Goal: Transaction & Acquisition: Purchase product/service

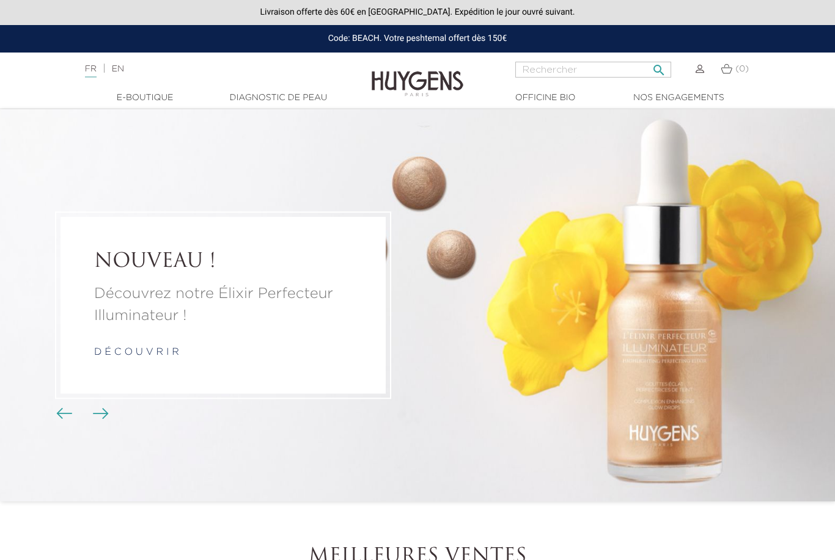
click at [526, 75] on input "Rechercher" at bounding box center [593, 70] width 156 height 16
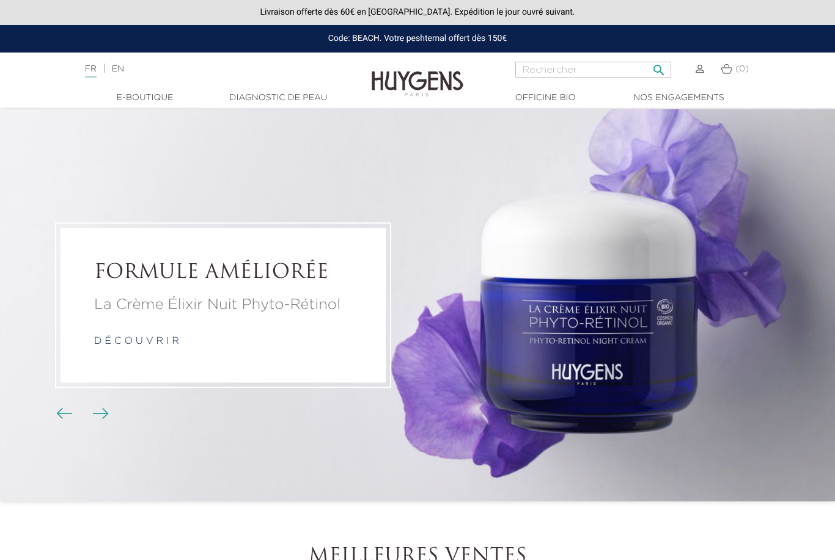
type input "D"
type input "Set"
click at [659, 67] on button " Rechercher" at bounding box center [659, 66] width 22 height 17
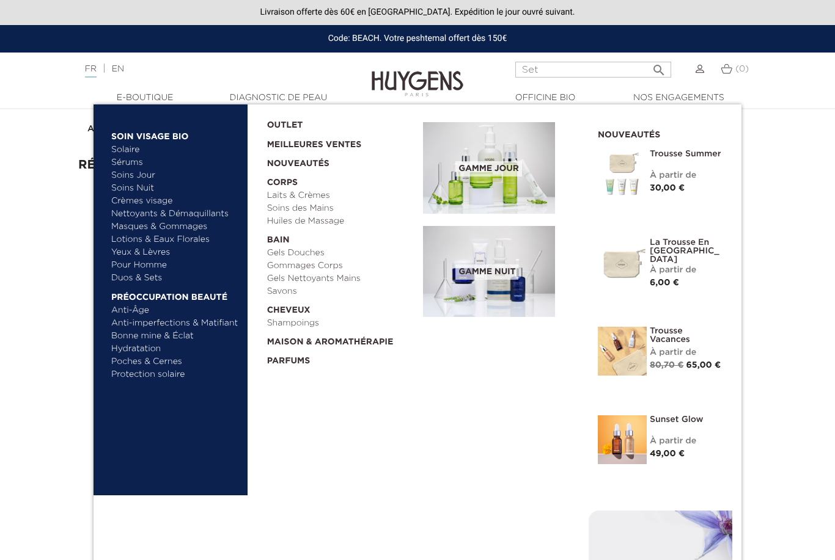
click at [219, 327] on link "Anti-imperfections & Matifiant" at bounding box center [175, 323] width 128 height 13
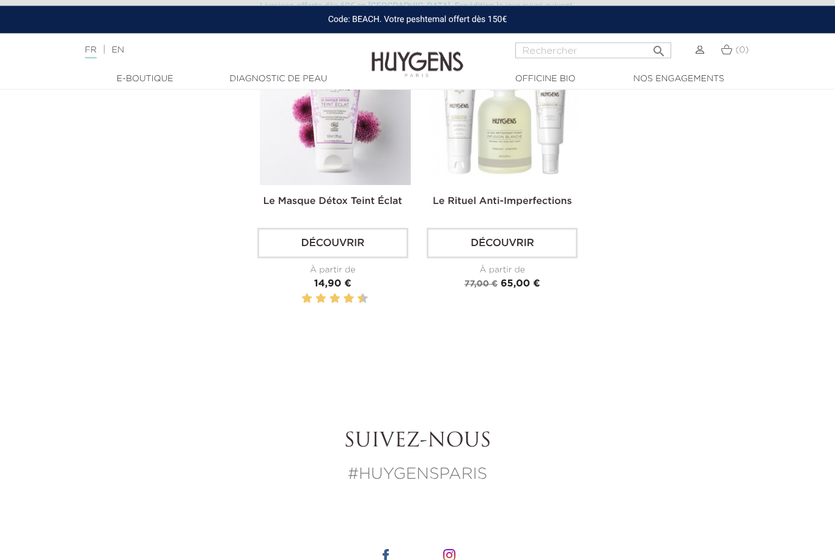
scroll to position [1521, 0]
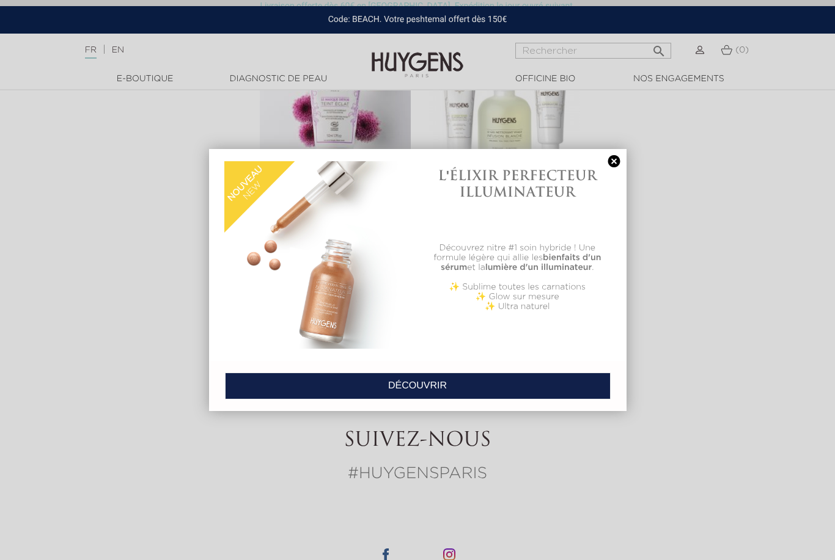
click at [53, 209] on div at bounding box center [417, 280] width 835 height 560
click at [610, 168] on link at bounding box center [614, 161] width 17 height 13
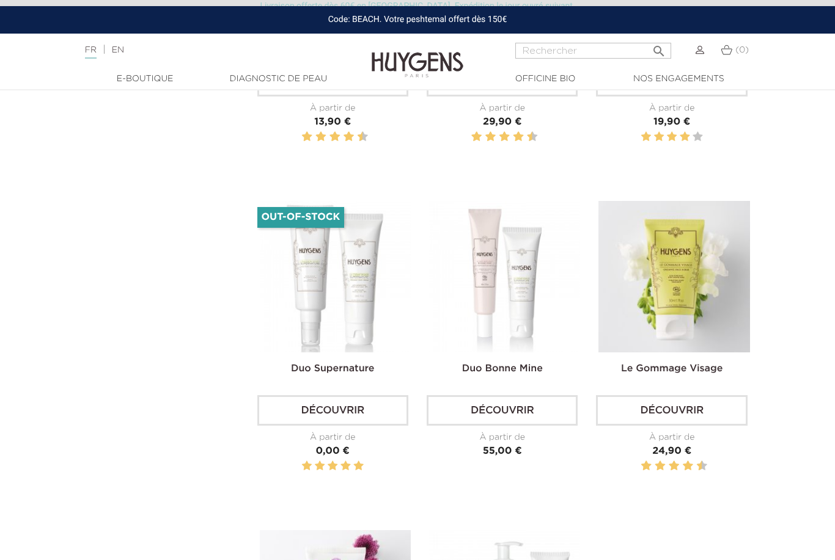
scroll to position [1023, 0]
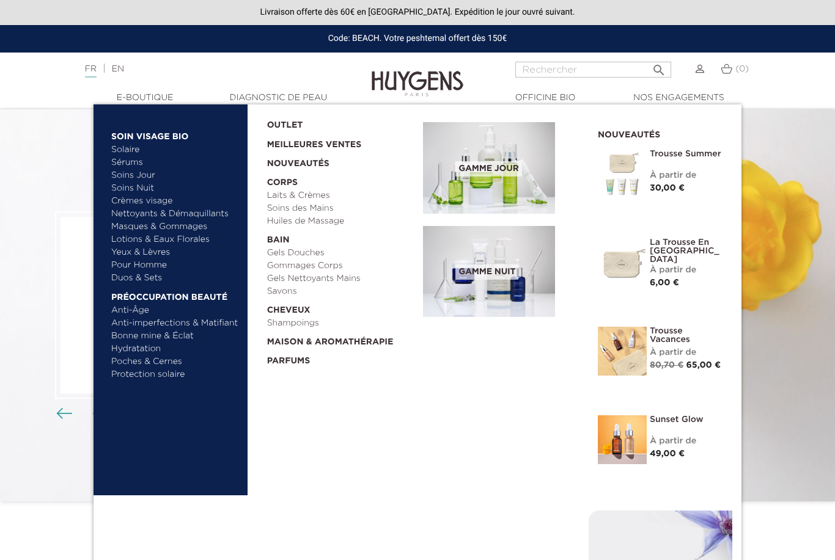
click at [139, 281] on link "Duos & Sets" at bounding box center [175, 278] width 128 height 13
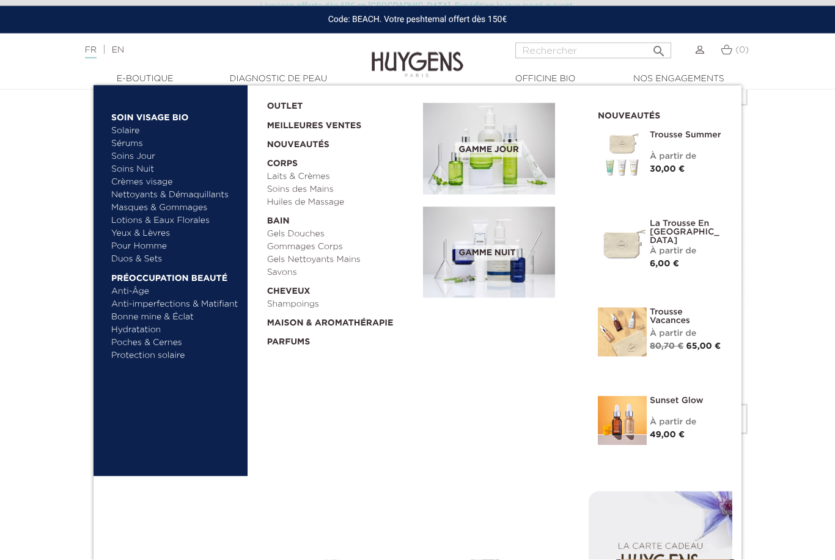
scroll to position [1950, 0]
click at [117, 212] on link "Masques & Gommages" at bounding box center [175, 208] width 128 height 13
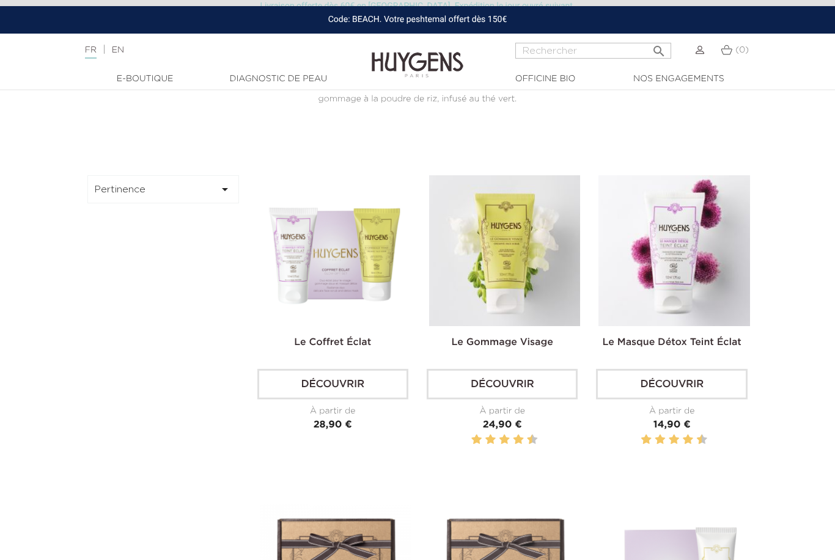
scroll to position [355, 0]
